Goal: Check status: Check status

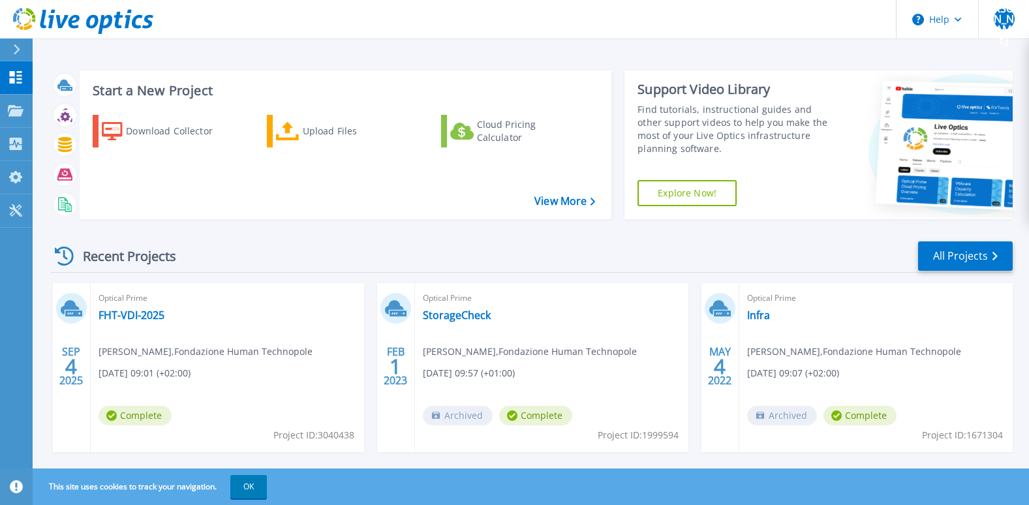
click at [123, 305] on span "Optical Prime" at bounding box center [228, 298] width 258 height 14
click at [121, 317] on link "FHT-VDI-2025" at bounding box center [132, 315] width 66 height 13
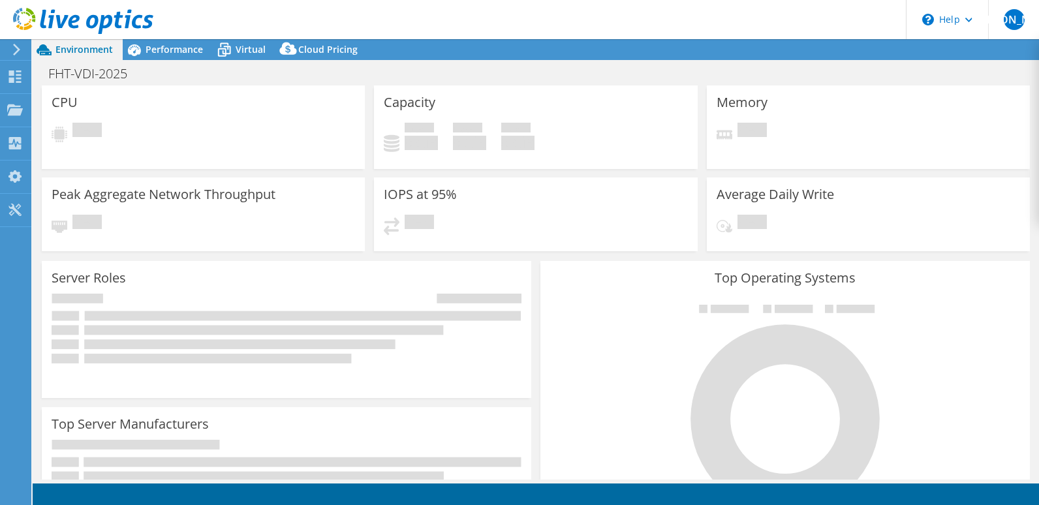
select select "USD"
